Goal: Information Seeking & Learning: Learn about a topic

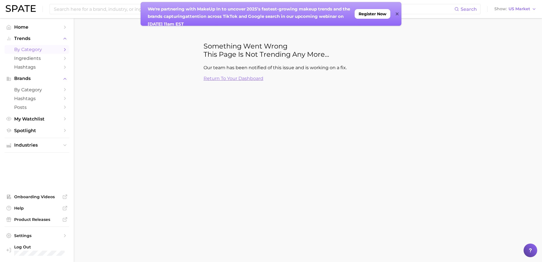
click at [399, 13] on div "We're partnering with MakeUp In to un cover 2025’s fastest-growing makeup trend…" at bounding box center [271, 14] width 261 height 24
click at [398, 14] on icon at bounding box center [397, 14] width 3 height 5
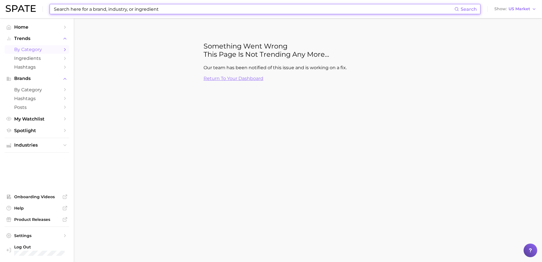
click at [396, 8] on input at bounding box center [253, 9] width 401 height 10
click at [113, 8] on input at bounding box center [253, 9] width 401 height 10
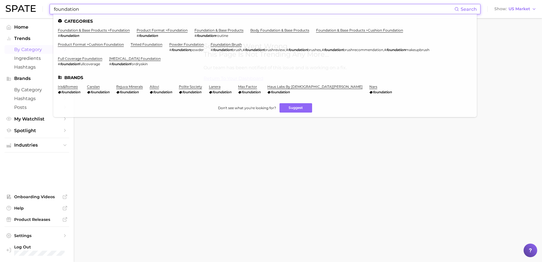
type input "foundation"
click at [105, 31] on link "foundation & base products > foundation" at bounding box center [94, 30] width 72 height 4
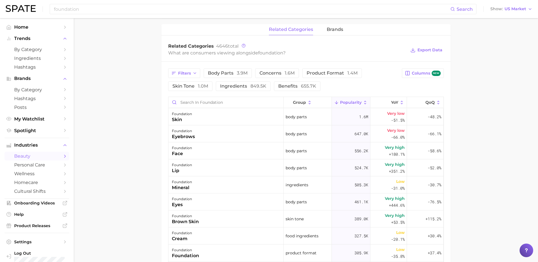
scroll to position [255, 0]
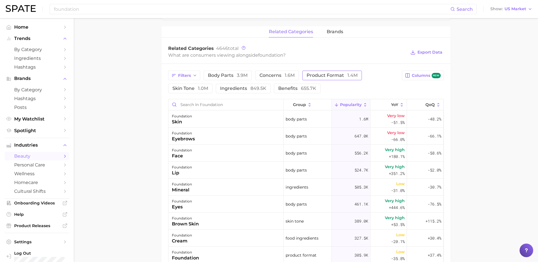
click at [328, 76] on span "product format 1.4m" at bounding box center [332, 75] width 51 height 5
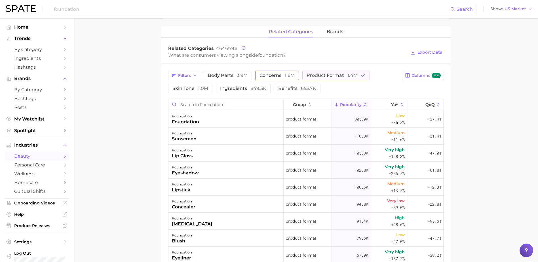
click at [286, 78] on button "concerns 1.6m" at bounding box center [277, 76] width 44 height 10
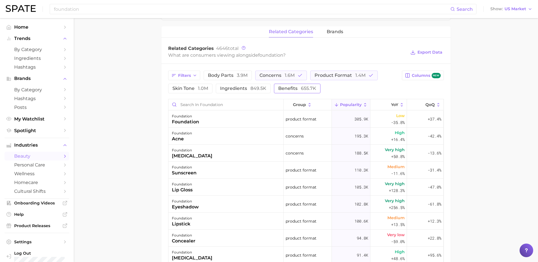
click at [280, 88] on span "benefits 655.7k" at bounding box center [297, 88] width 38 height 5
